Goal: Task Accomplishment & Management: Use online tool/utility

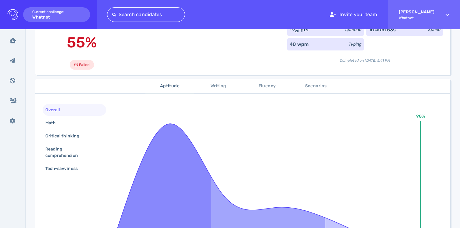
scroll to position [89, 0]
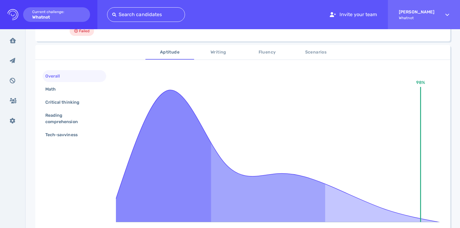
click at [308, 53] on span "Scenarios" at bounding box center [315, 53] width 41 height 8
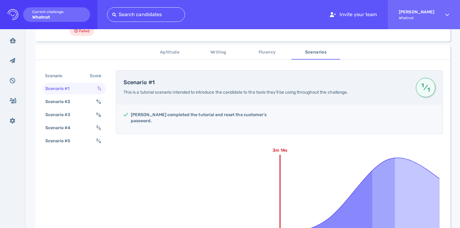
click at [228, 51] on span "Writing" at bounding box center [218, 53] width 41 height 8
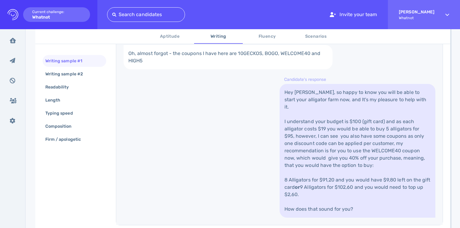
scroll to position [213, 0]
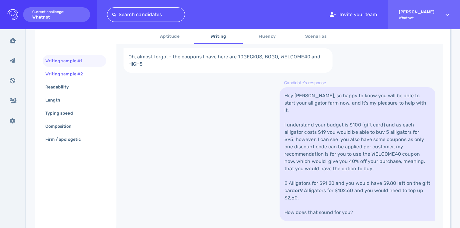
click at [62, 72] on div "Writing sample #2" at bounding box center [67, 74] width 46 height 9
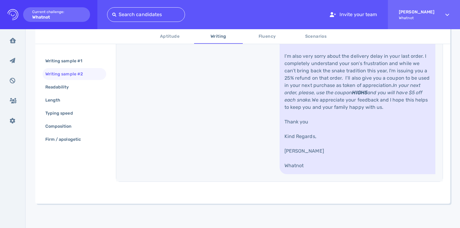
scroll to position [363, 0]
click at [90, 61] on div "Writing sample #1" at bounding box center [75, 61] width 64 height 12
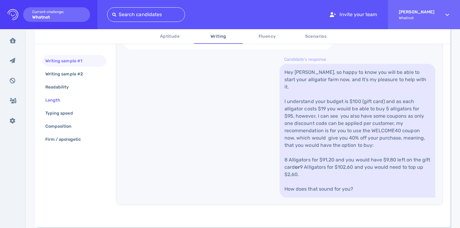
click at [77, 103] on div "Length" at bounding box center [75, 100] width 64 height 12
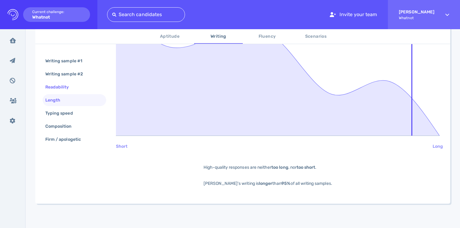
click at [79, 88] on div "Readability" at bounding box center [75, 87] width 64 height 12
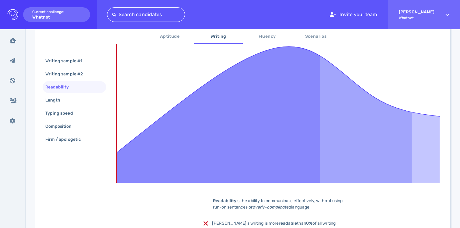
scroll to position [142, 0]
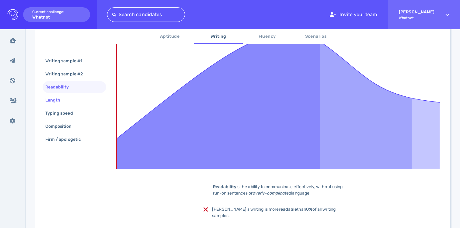
click at [84, 99] on div "Length" at bounding box center [75, 100] width 64 height 12
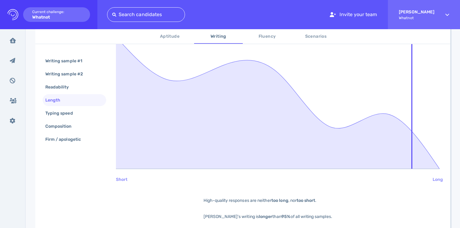
scroll to position [101, 0]
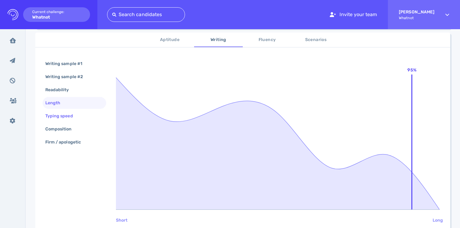
click at [83, 113] on div "Typing speed" at bounding box center [75, 116] width 64 height 12
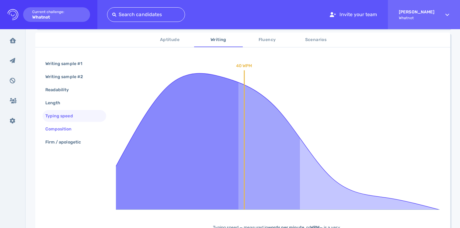
click at [81, 127] on div "Composition" at bounding box center [75, 129] width 64 height 12
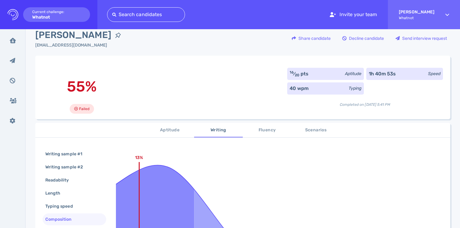
scroll to position [0, 0]
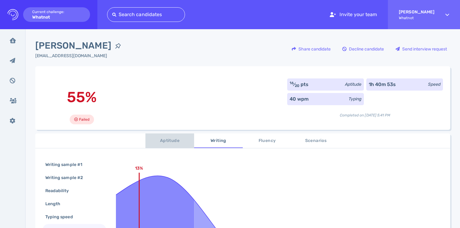
click at [171, 142] on span "Aptitude" at bounding box center [169, 141] width 41 height 8
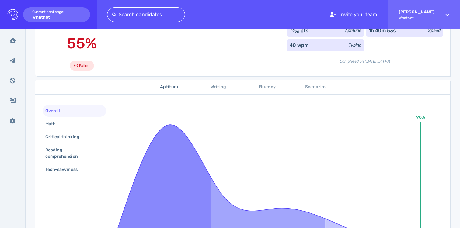
scroll to position [64, 0]
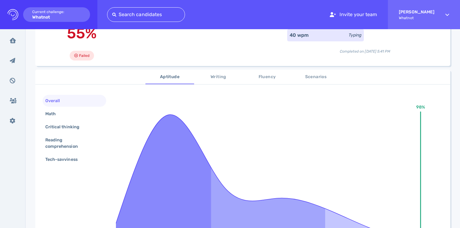
click at [267, 84] on button "Fluency" at bounding box center [267, 77] width 49 height 15
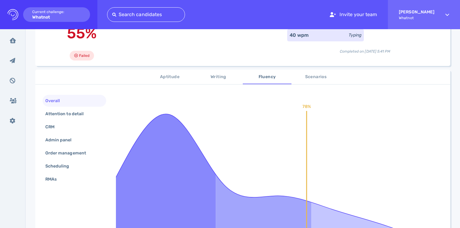
click at [310, 84] on button "Scenarios" at bounding box center [316, 77] width 49 height 15
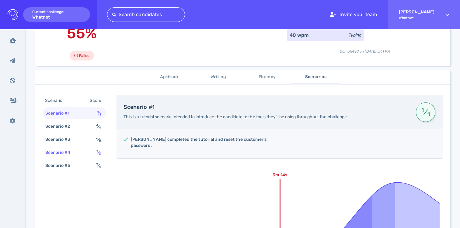
click at [81, 154] on div "Scenario #4 3 ⁄ 3" at bounding box center [75, 153] width 64 height 12
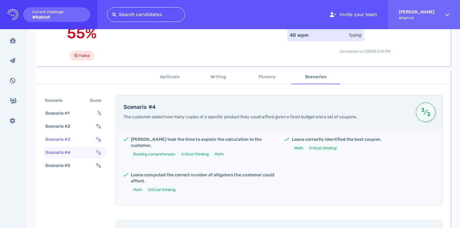
click at [86, 138] on div "Scenario #3 6 ⁄ 8" at bounding box center [75, 140] width 64 height 12
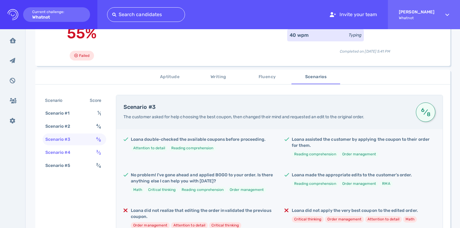
click at [85, 156] on div "Scenario #4 3 ⁄ 3" at bounding box center [75, 153] width 64 height 12
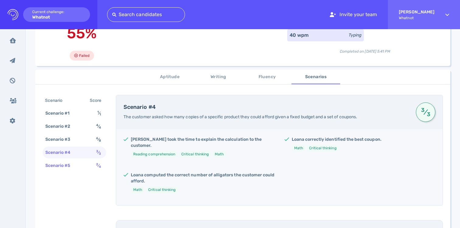
click at [84, 163] on div "Scenario #5 2 ⁄ 4" at bounding box center [75, 166] width 64 height 12
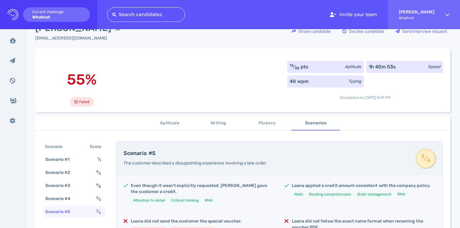
scroll to position [0, 0]
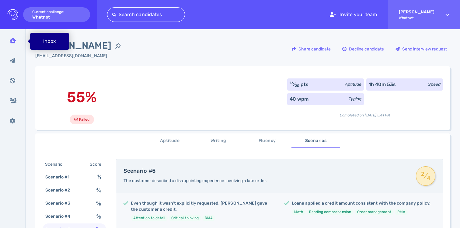
click at [16, 39] on div "Inbox" at bounding box center [13, 40] width 16 height 15
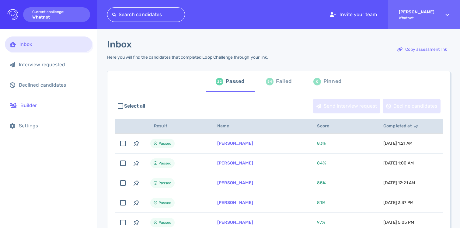
click at [34, 111] on div "Builder" at bounding box center [48, 106] width 87 height 16
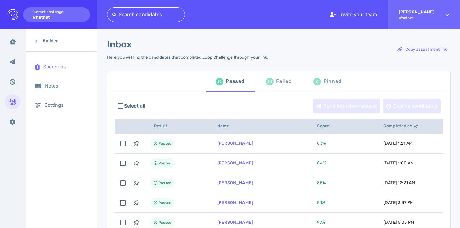
click at [63, 66] on div "Scenarios" at bounding box center [65, 67] width 44 height 6
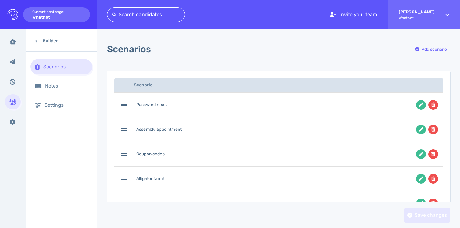
click at [153, 182] on div "Alligator farm!" at bounding box center [149, 179] width 27 height 6
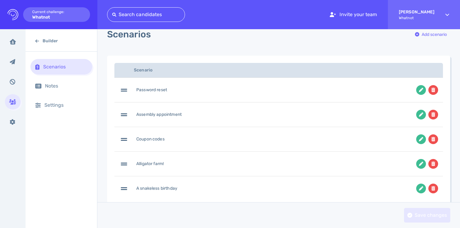
scroll to position [26, 0]
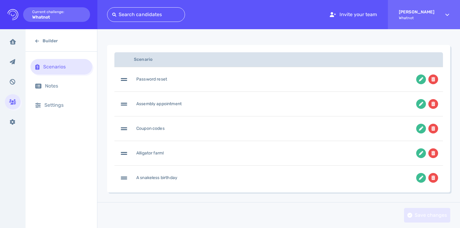
click at [155, 178] on div "A snakeless birthday" at bounding box center [156, 178] width 41 height 6
click at [123, 177] on icon at bounding box center [124, 178] width 6 height 7
click at [71, 84] on div "Notes" at bounding box center [66, 86] width 42 height 6
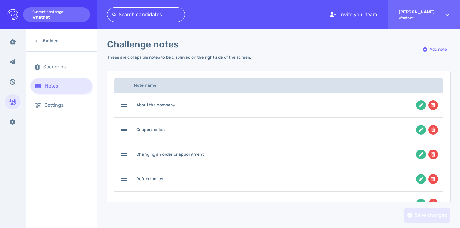
click at [152, 176] on div "Refund policy" at bounding box center [242, 180] width 246 height 10
click at [134, 153] on div "Changing an order or appointment" at bounding box center [242, 155] width 246 height 10
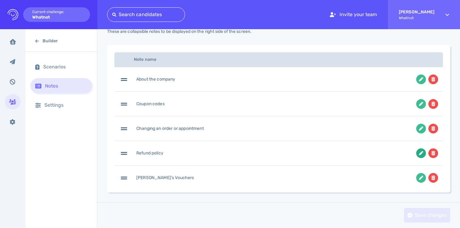
click at [419, 153] on icon at bounding box center [421, 153] width 4 height 4
click at [420, 152] on icon at bounding box center [421, 153] width 4 height 4
click at [419, 178] on icon at bounding box center [421, 178] width 4 height 4
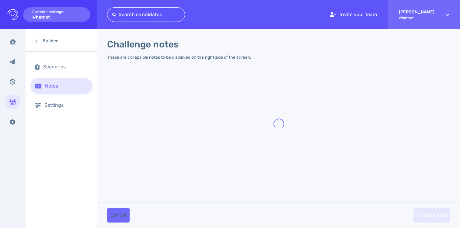
type input "Refund policy"
type input "[PERSON_NAME]'s Vouchers"
